Goal: Check status

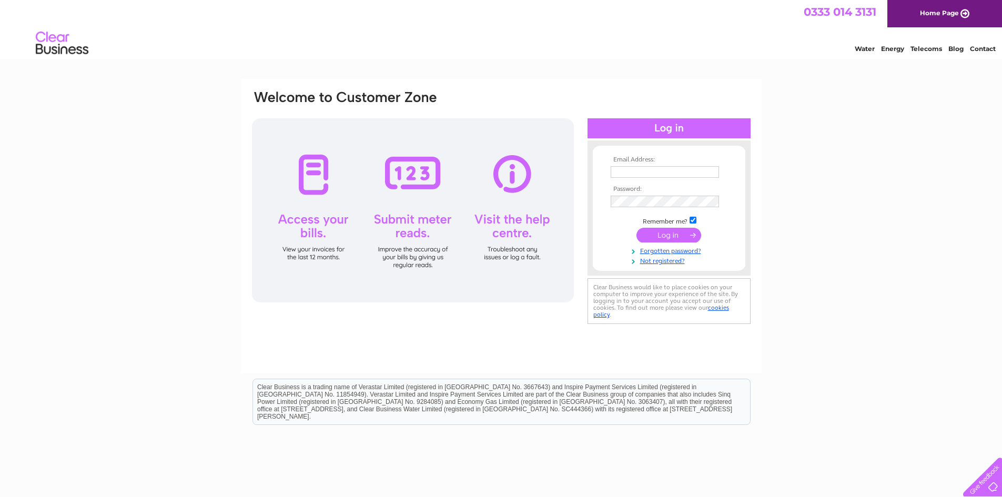
type input "admin@meatipswich.co.uk"
click at [671, 235] on input "submit" at bounding box center [669, 235] width 65 height 15
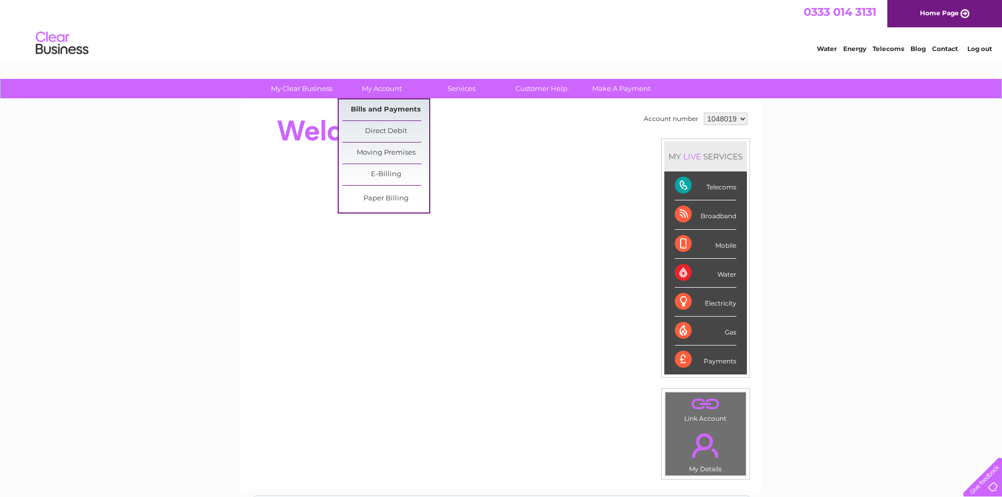
click at [384, 112] on link "Bills and Payments" at bounding box center [386, 109] width 87 height 21
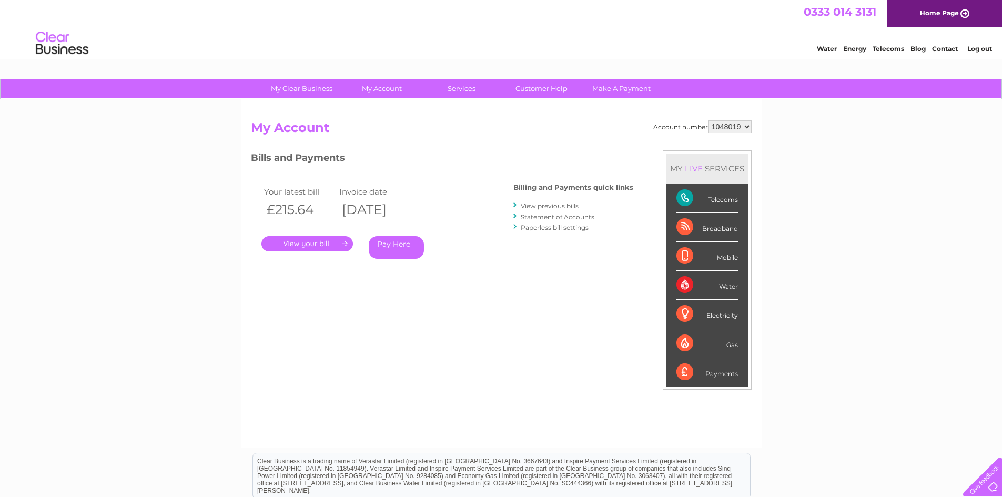
click at [318, 245] on link "." at bounding box center [308, 243] width 92 height 15
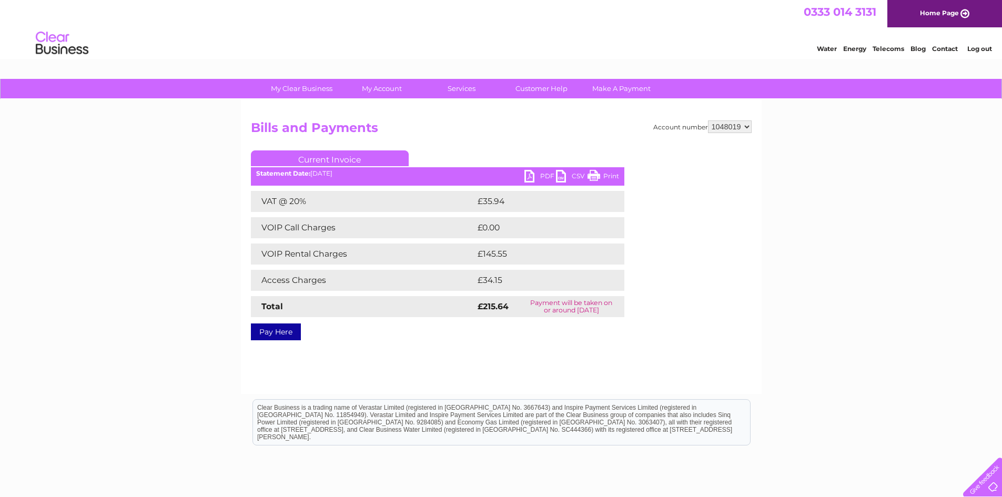
click at [535, 179] on link "PDF" at bounding box center [541, 177] width 32 height 15
